Goal: Information Seeking & Learning: Check status

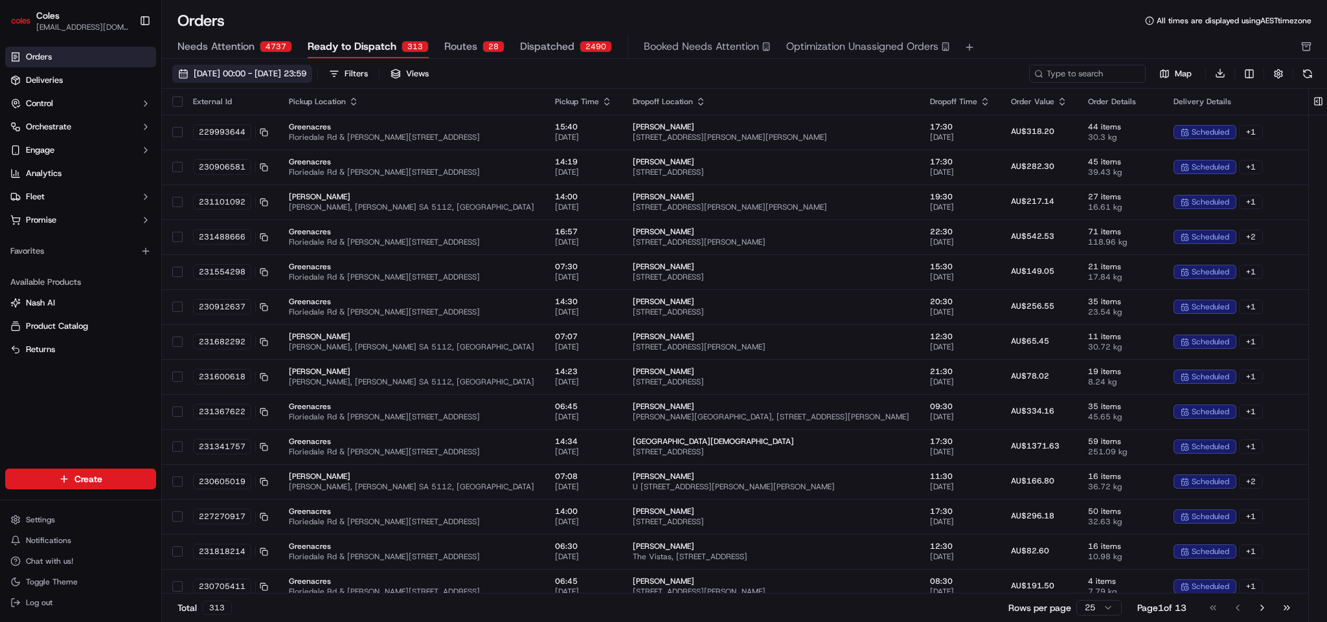
click at [306, 78] on span "[DATE] 00:00 - [DATE] 23:59" at bounding box center [250, 74] width 113 height 12
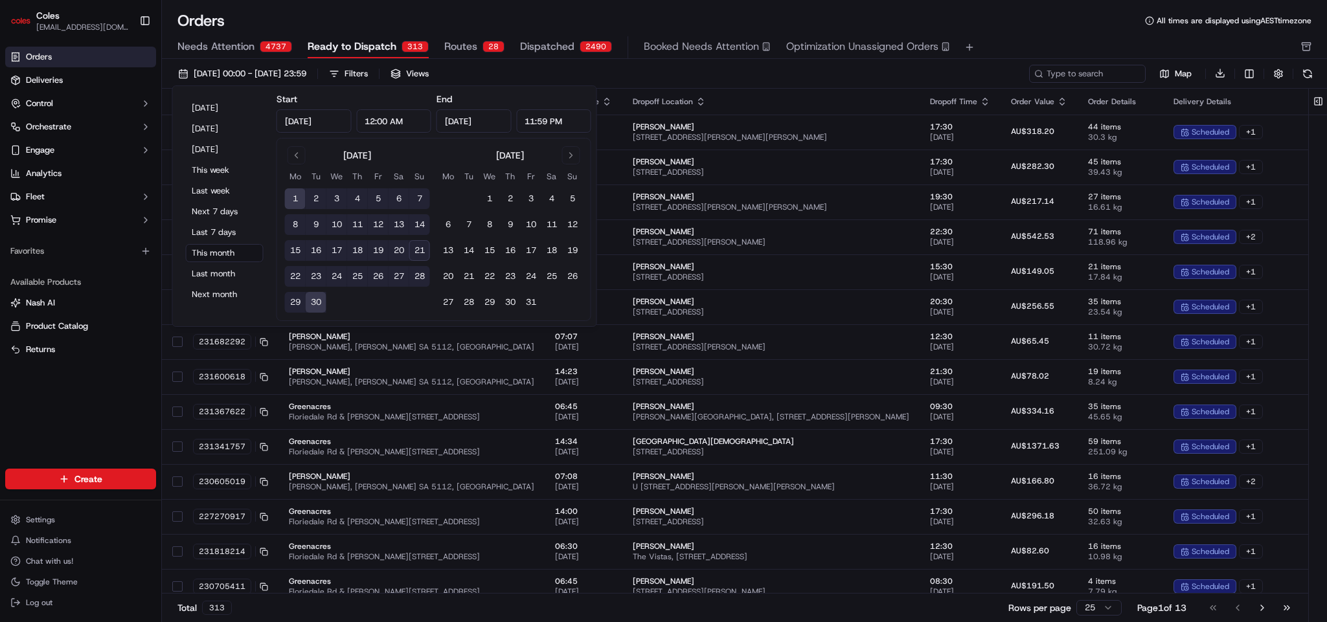
click at [424, 251] on button "21" at bounding box center [419, 250] width 21 height 21
type input "[DATE]"
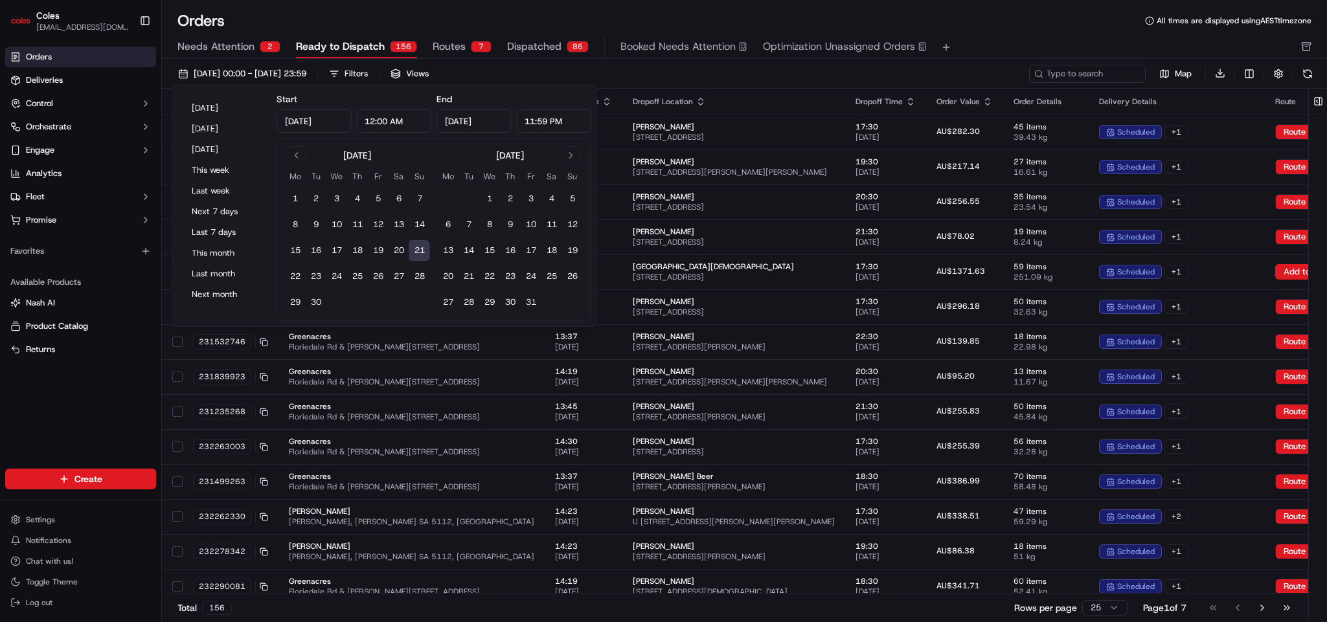
click at [424, 251] on button "21" at bounding box center [419, 250] width 21 height 21
click at [1314, 71] on button at bounding box center [1307, 74] width 18 height 18
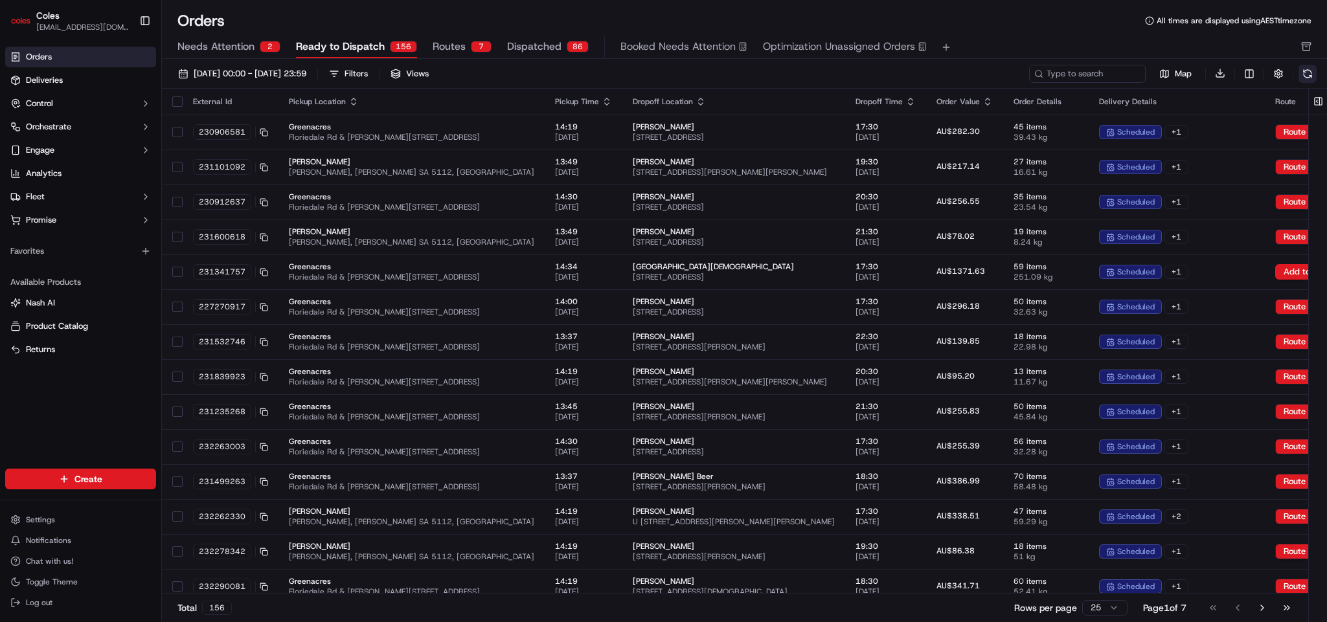
click at [1314, 71] on button at bounding box center [1307, 74] width 18 height 18
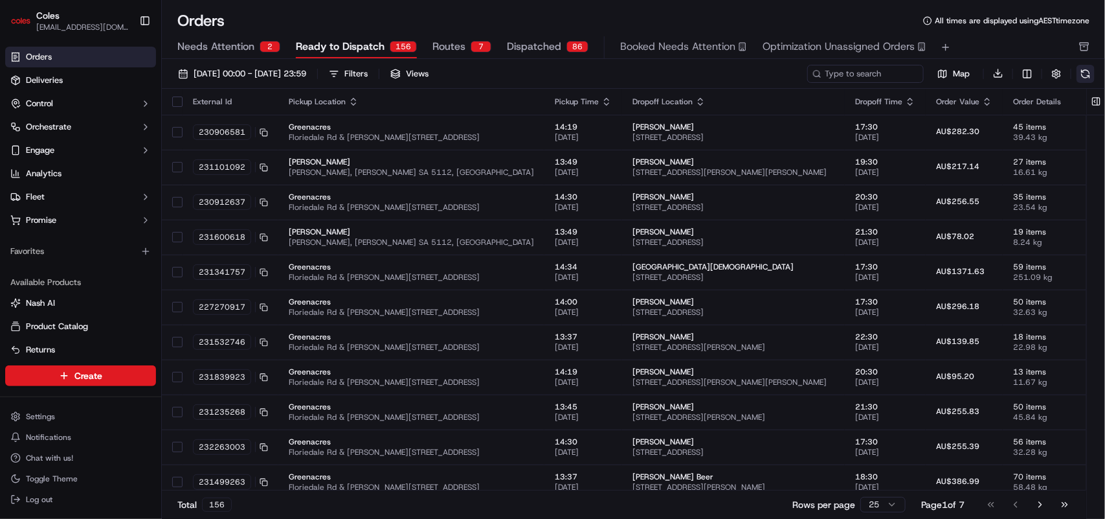
click at [1087, 68] on button at bounding box center [1086, 74] width 18 height 18
click at [368, 78] on div "Filters" at bounding box center [356, 74] width 23 height 12
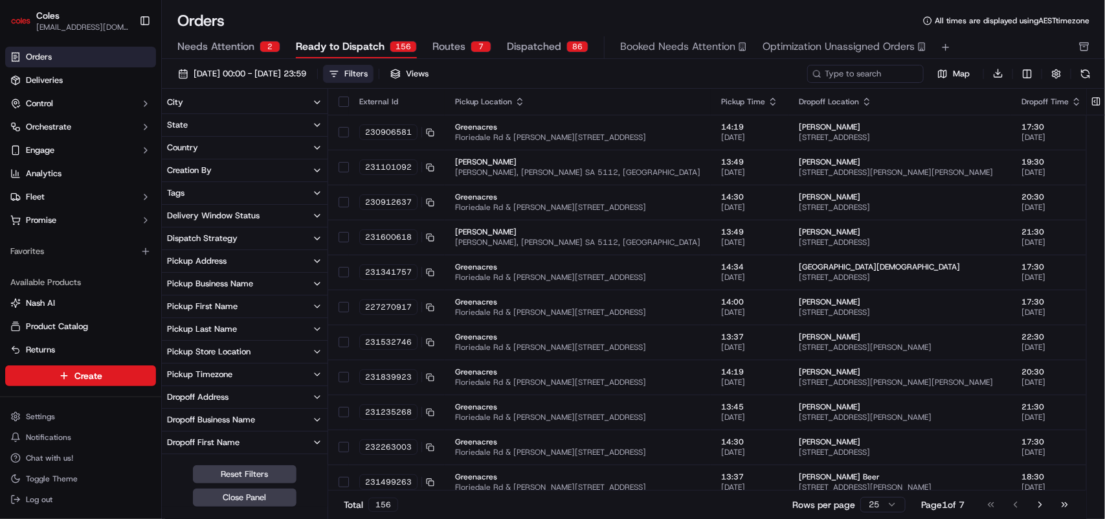
click at [273, 192] on button "Tags" at bounding box center [245, 193] width 166 height 22
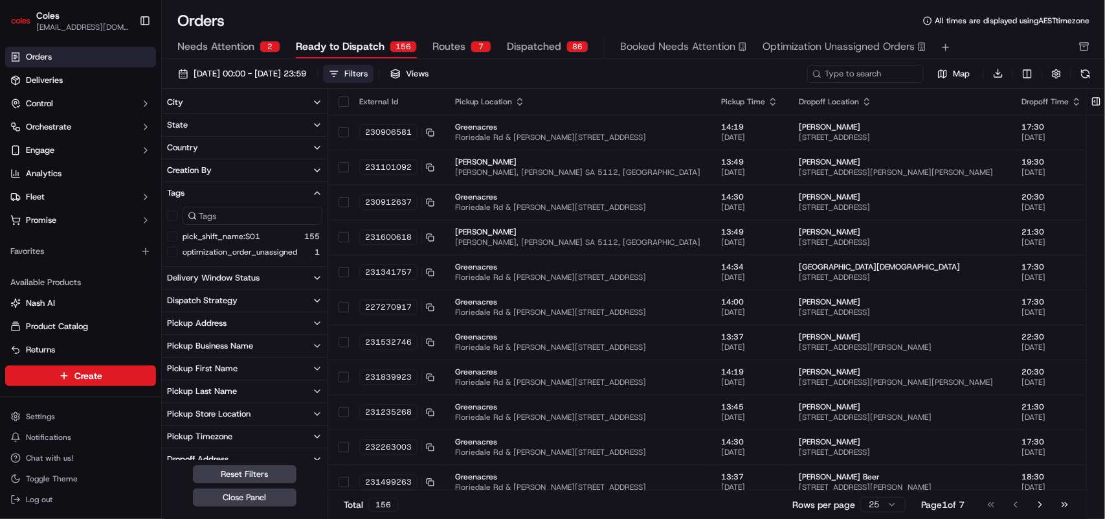
click at [311, 192] on button "Tags" at bounding box center [245, 193] width 166 height 22
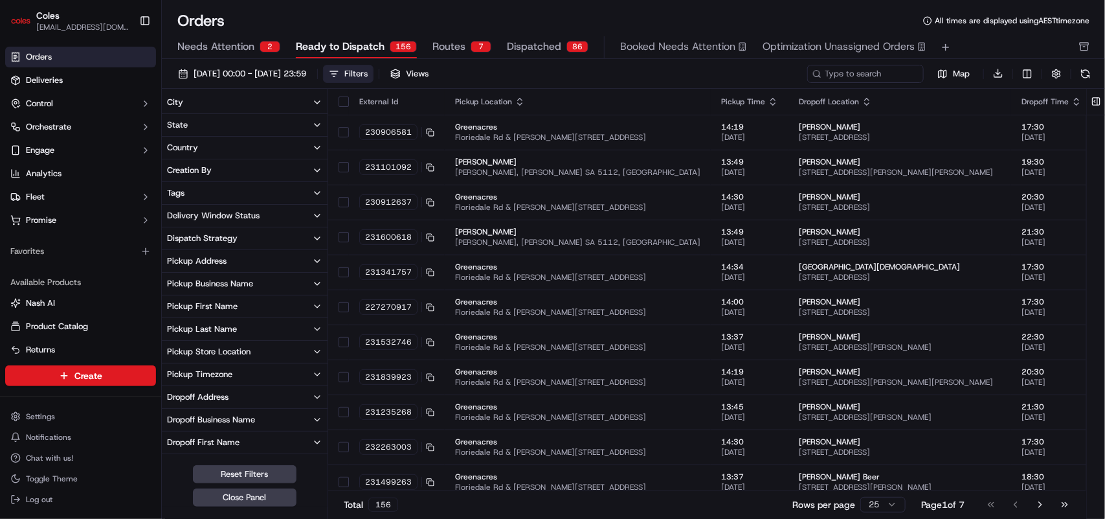
click at [315, 195] on icon "button" at bounding box center [317, 193] width 10 height 10
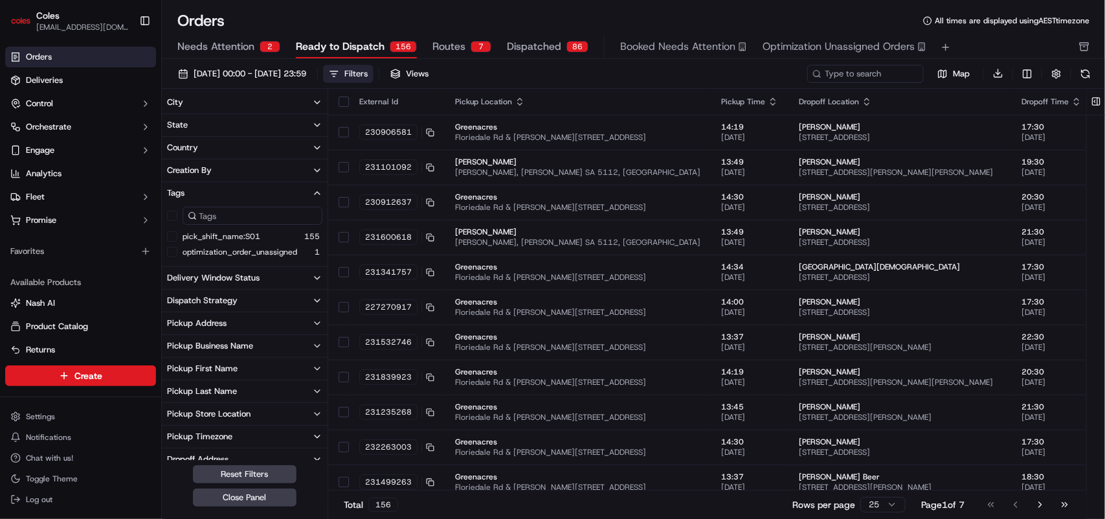
click at [314, 196] on icon "button" at bounding box center [317, 193] width 10 height 10
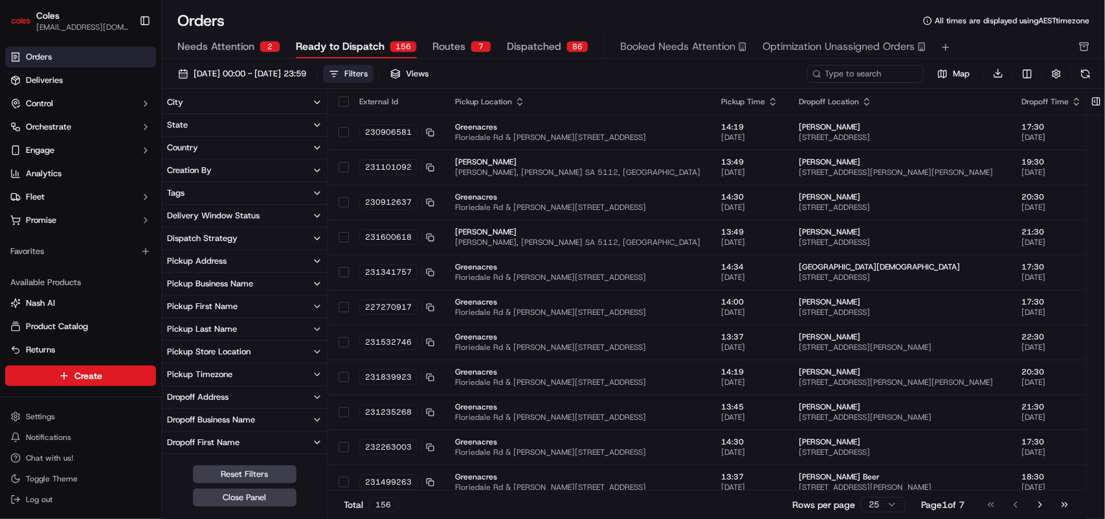
click at [303, 211] on button "Delivery Window Status" at bounding box center [245, 216] width 166 height 22
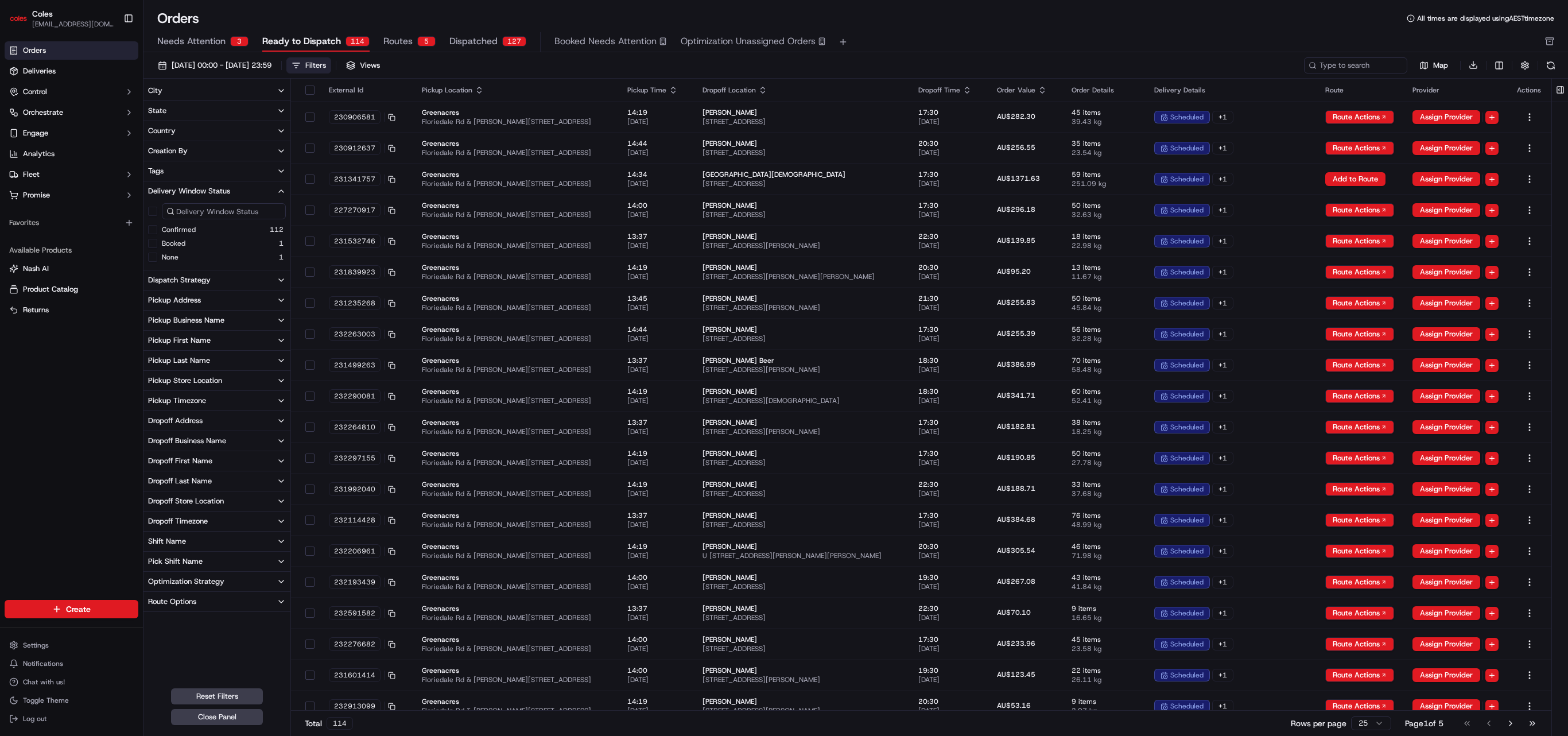
click at [326, 63] on div "Filters" at bounding box center [316, 66] width 20 height 11
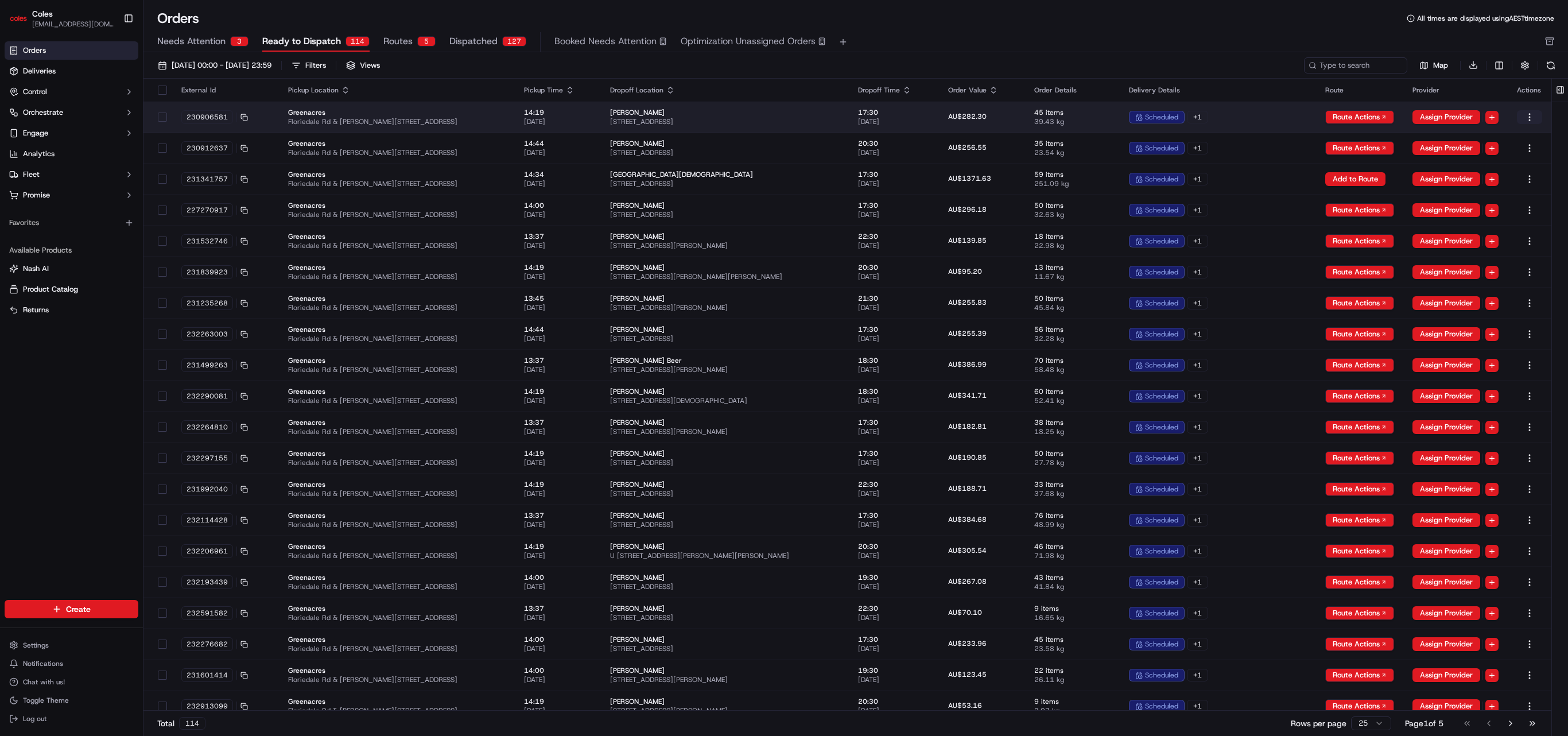
click at [1175, 117] on html "Coles [EMAIL_ADDRESS][PERSON_NAME][DOMAIN_NAME] Toggle Sidebar Orders Deliverie…" at bounding box center [784, 368] width 1568 height 736
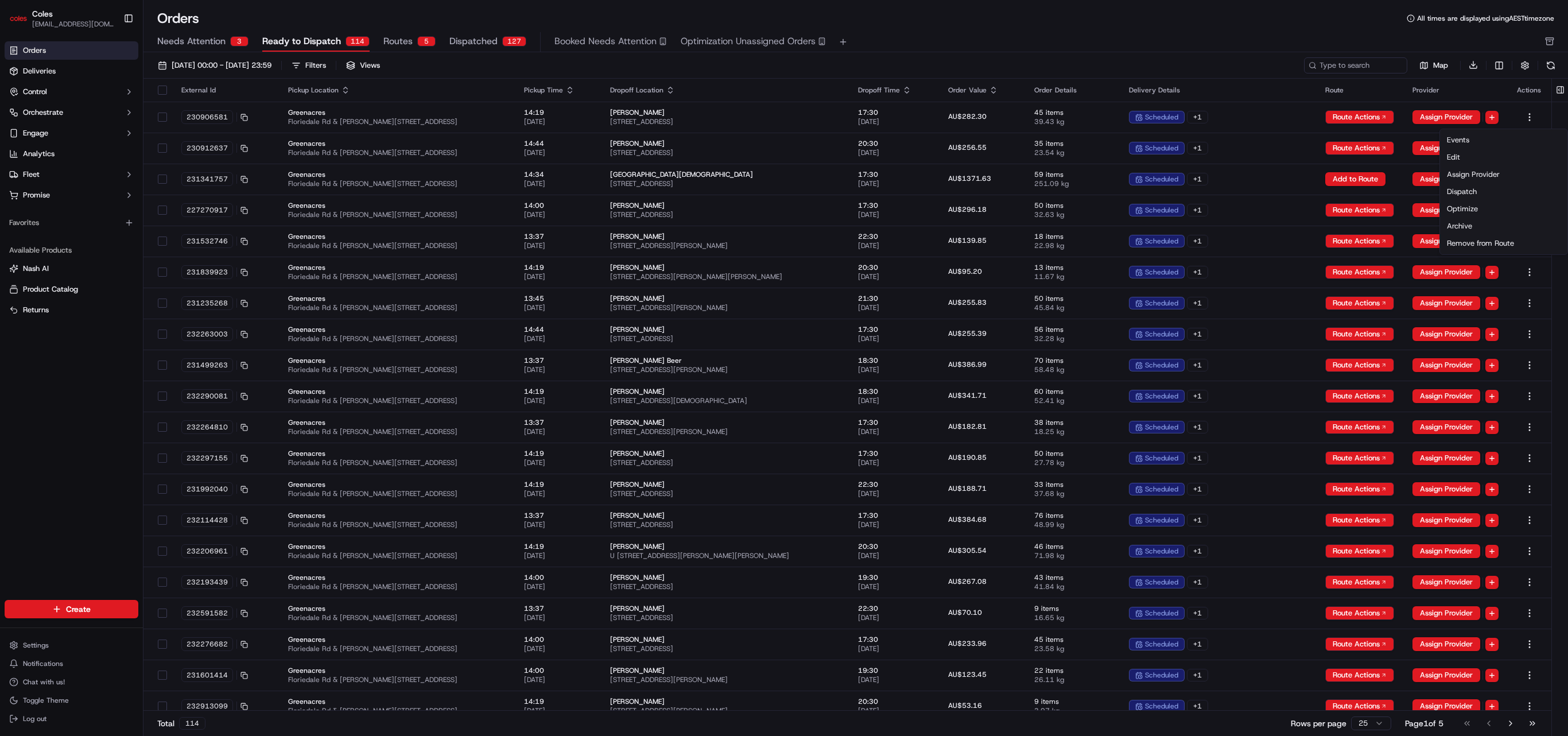
click at [1045, 30] on html "Coles [EMAIL_ADDRESS][PERSON_NAME][DOMAIN_NAME] Toggle Sidebar Orders Deliverie…" at bounding box center [784, 368] width 1568 height 736
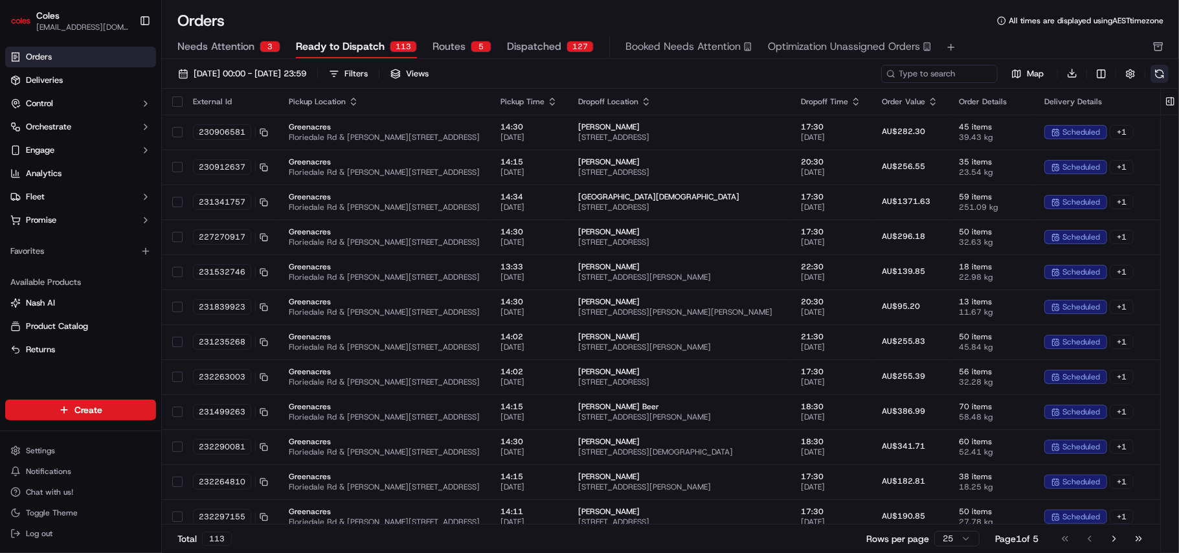
click at [1160, 73] on button at bounding box center [1160, 74] width 18 height 18
click at [368, 73] on div "Filters" at bounding box center [356, 74] width 23 height 12
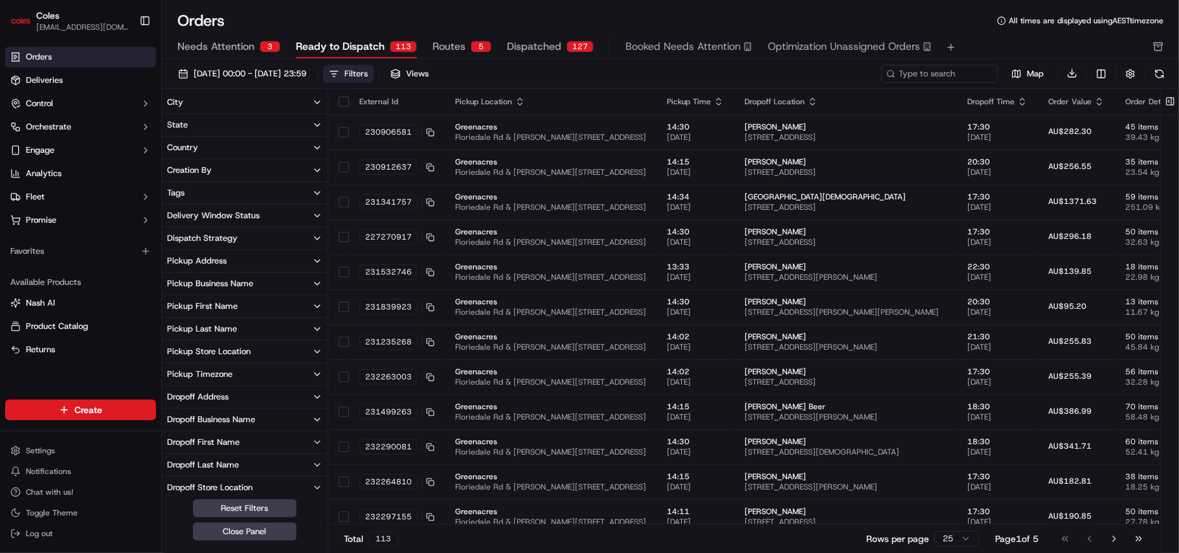
click at [256, 218] on div "Delivery Window Status" at bounding box center [213, 216] width 93 height 12
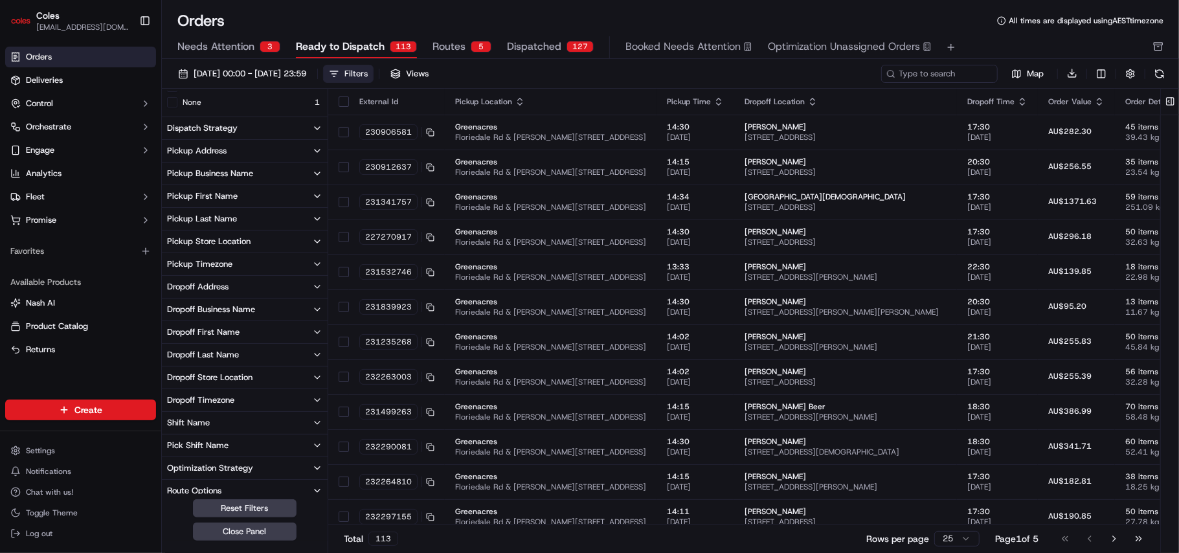
click at [251, 374] on div "Dropoff Store Location" at bounding box center [209, 378] width 85 height 12
click at [262, 374] on button "Dropoff Store Location" at bounding box center [245, 378] width 166 height 22
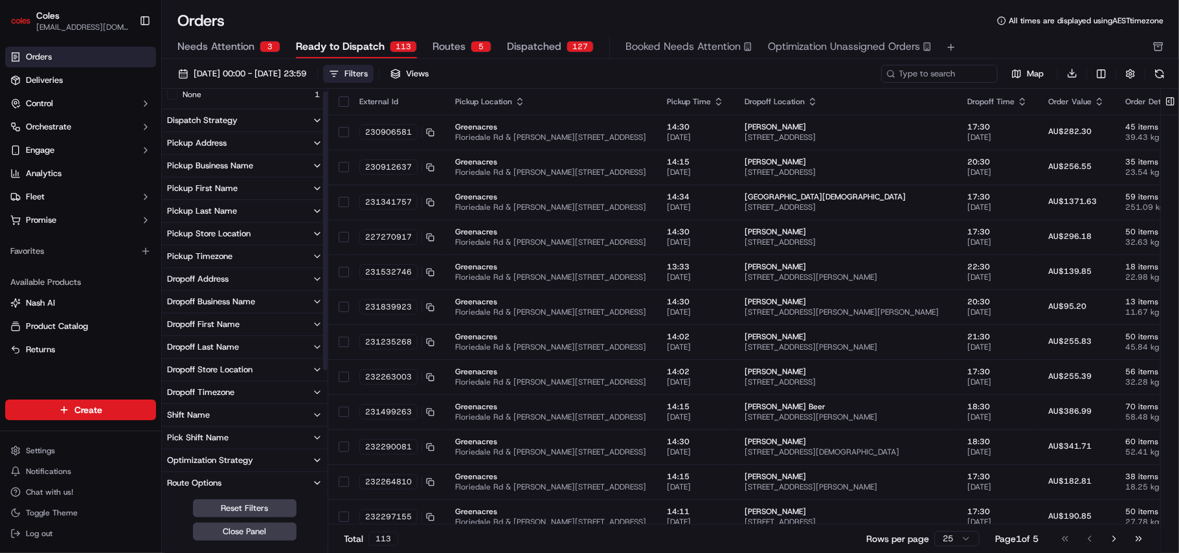
scroll to position [0, 0]
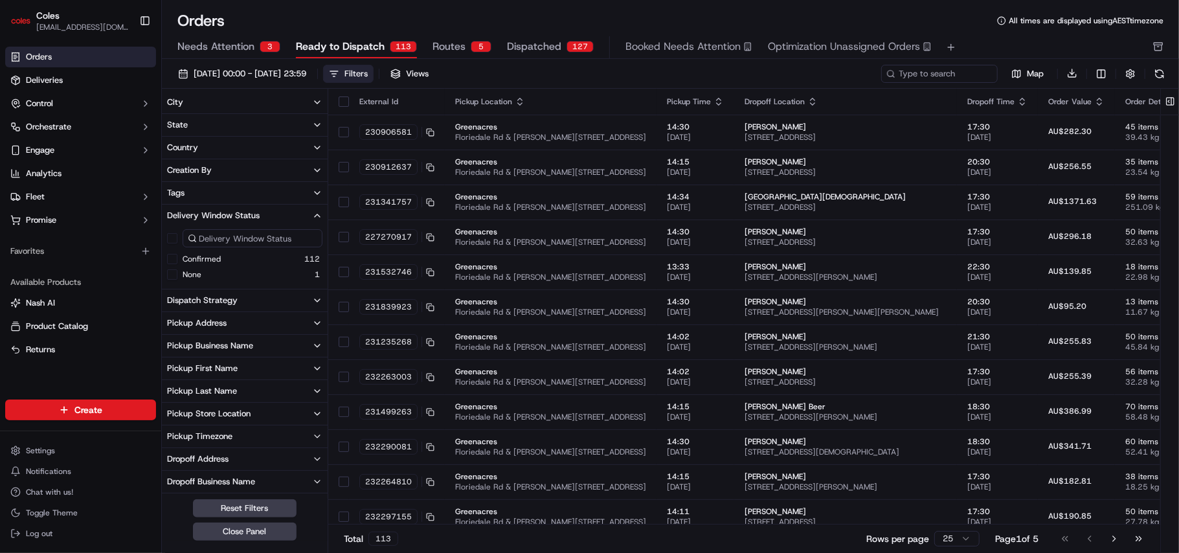
click at [368, 75] on div "Filters" at bounding box center [356, 74] width 23 height 12
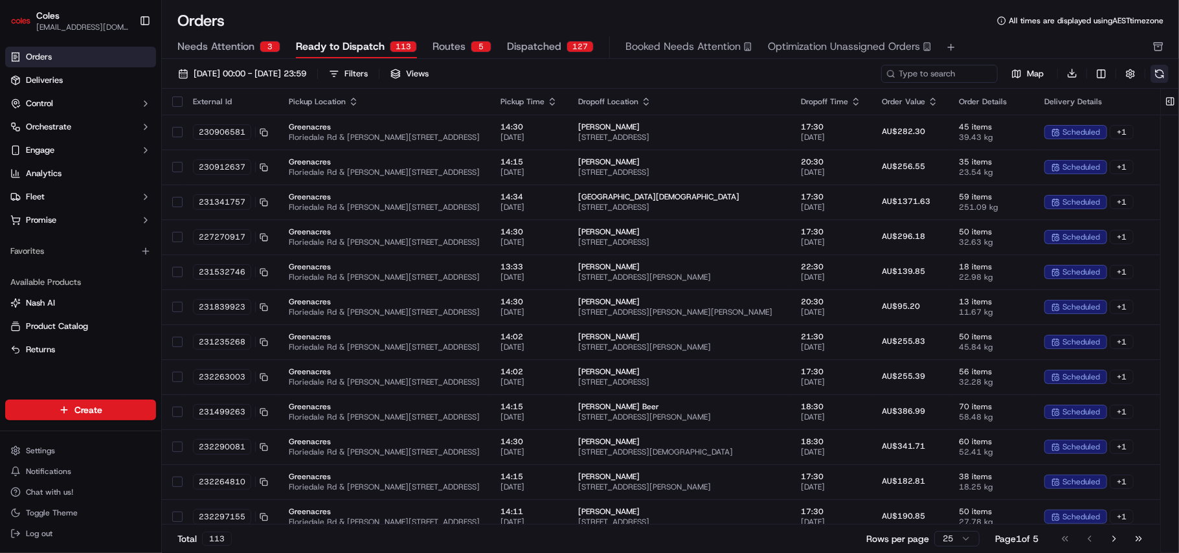
click at [1164, 71] on button at bounding box center [1160, 74] width 18 height 18
click at [1157, 71] on button at bounding box center [1160, 74] width 18 height 18
click at [1163, 71] on button at bounding box center [1160, 74] width 18 height 18
click at [1167, 76] on button at bounding box center [1160, 74] width 18 height 18
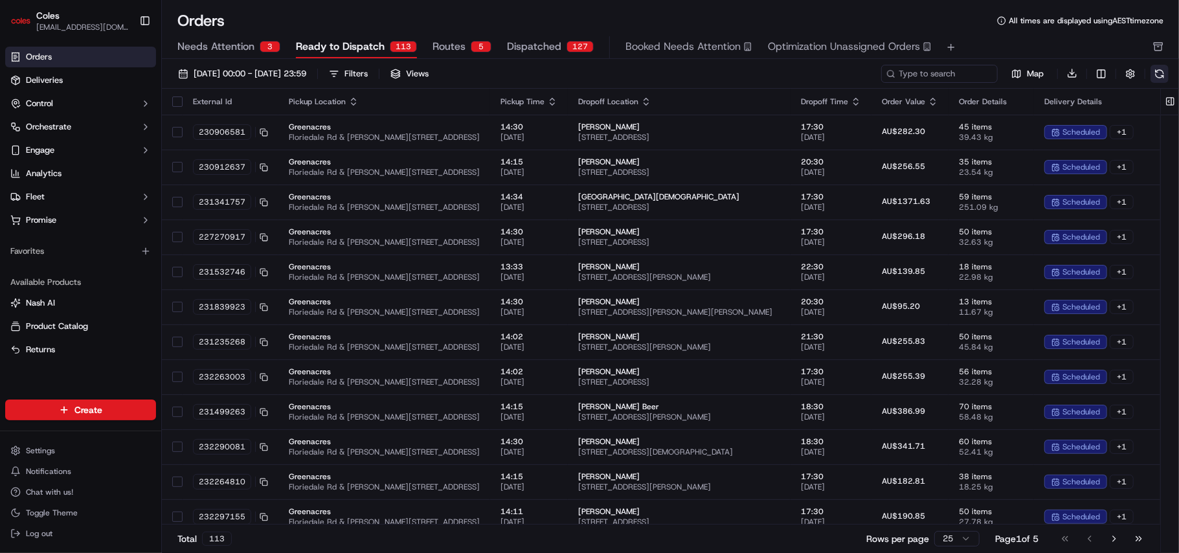
click at [1159, 73] on button at bounding box center [1160, 74] width 18 height 18
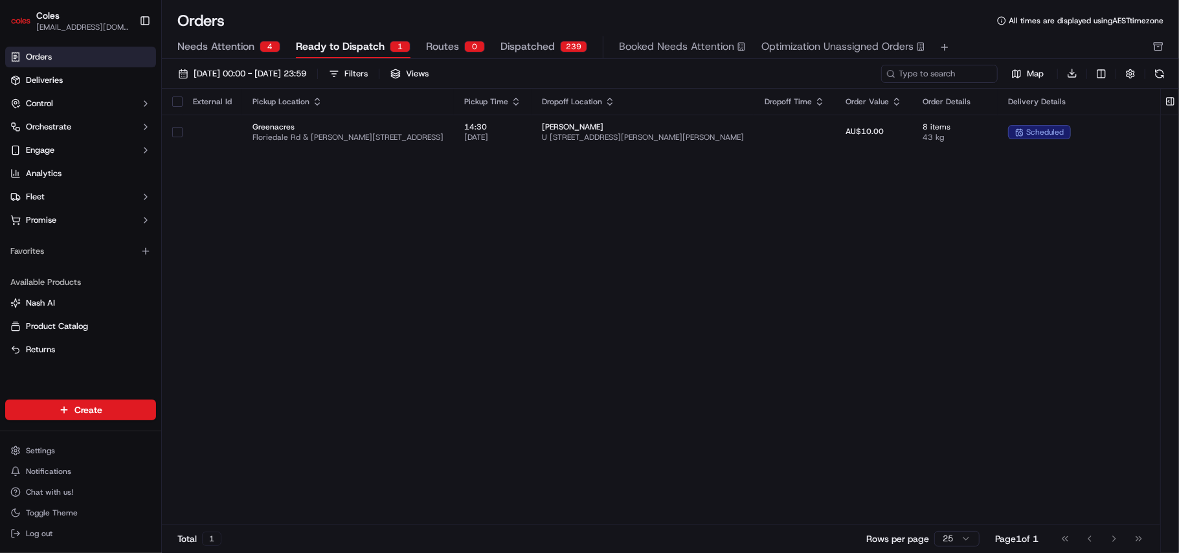
click at [405, 237] on div "External Id Pickup Location Pickup Time Dropoff Location Dropoff Time Order Val…" at bounding box center [796, 307] width 1268 height 436
